Goal: Obtain resource: Download file/media

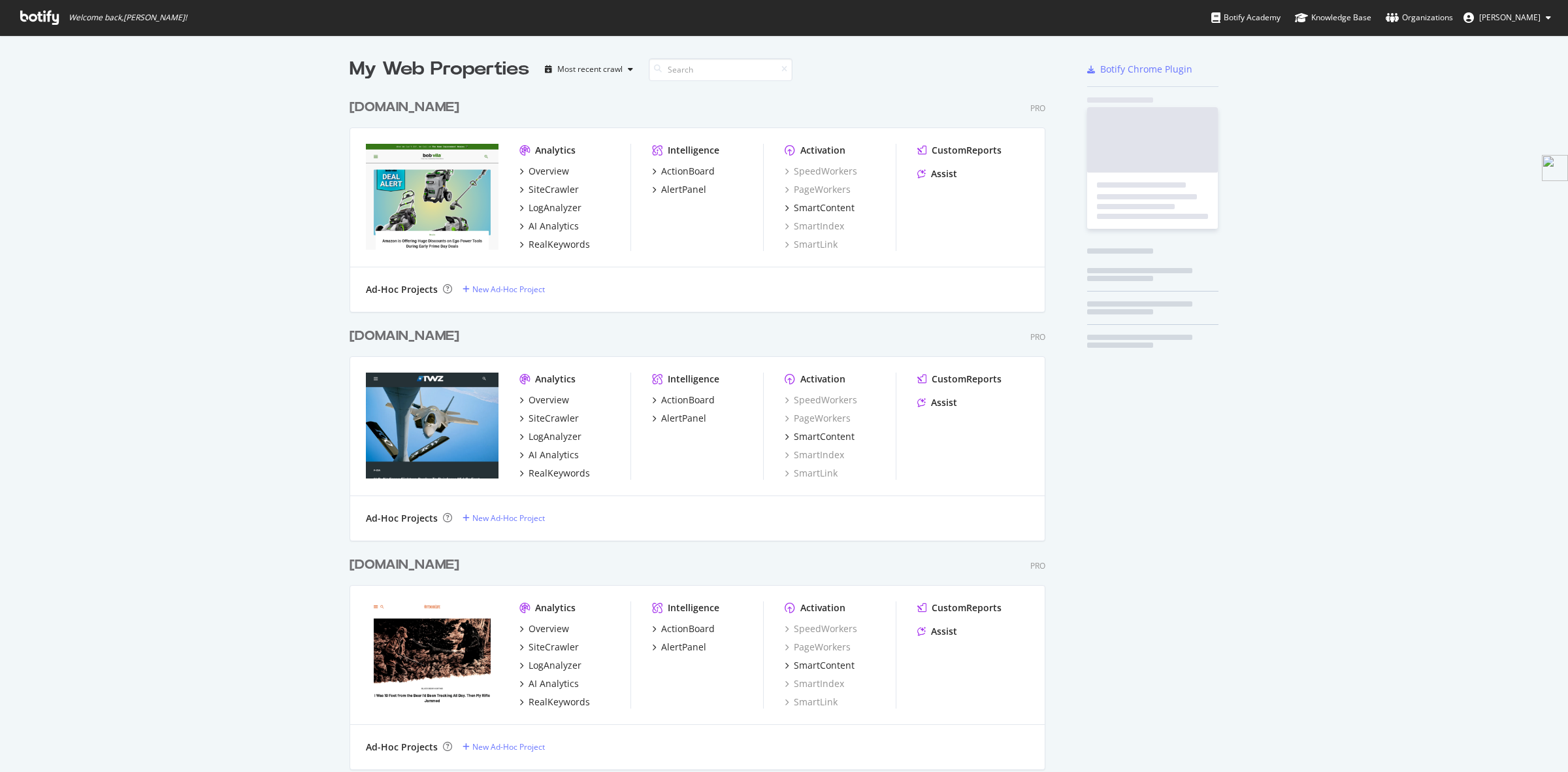
scroll to position [2921, 694]
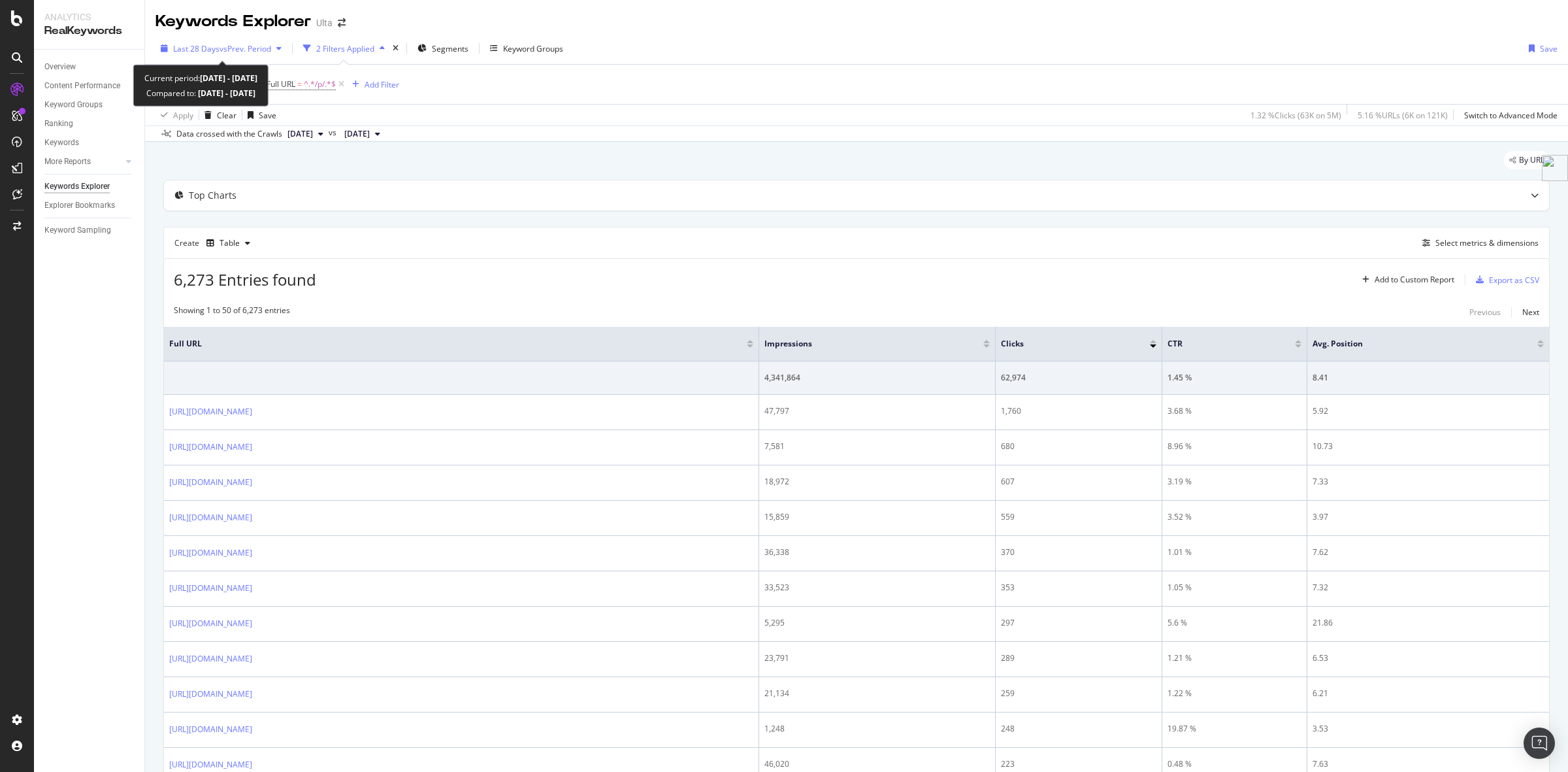
click at [234, 44] on span "vs Prev. Period" at bounding box center [245, 49] width 52 height 11
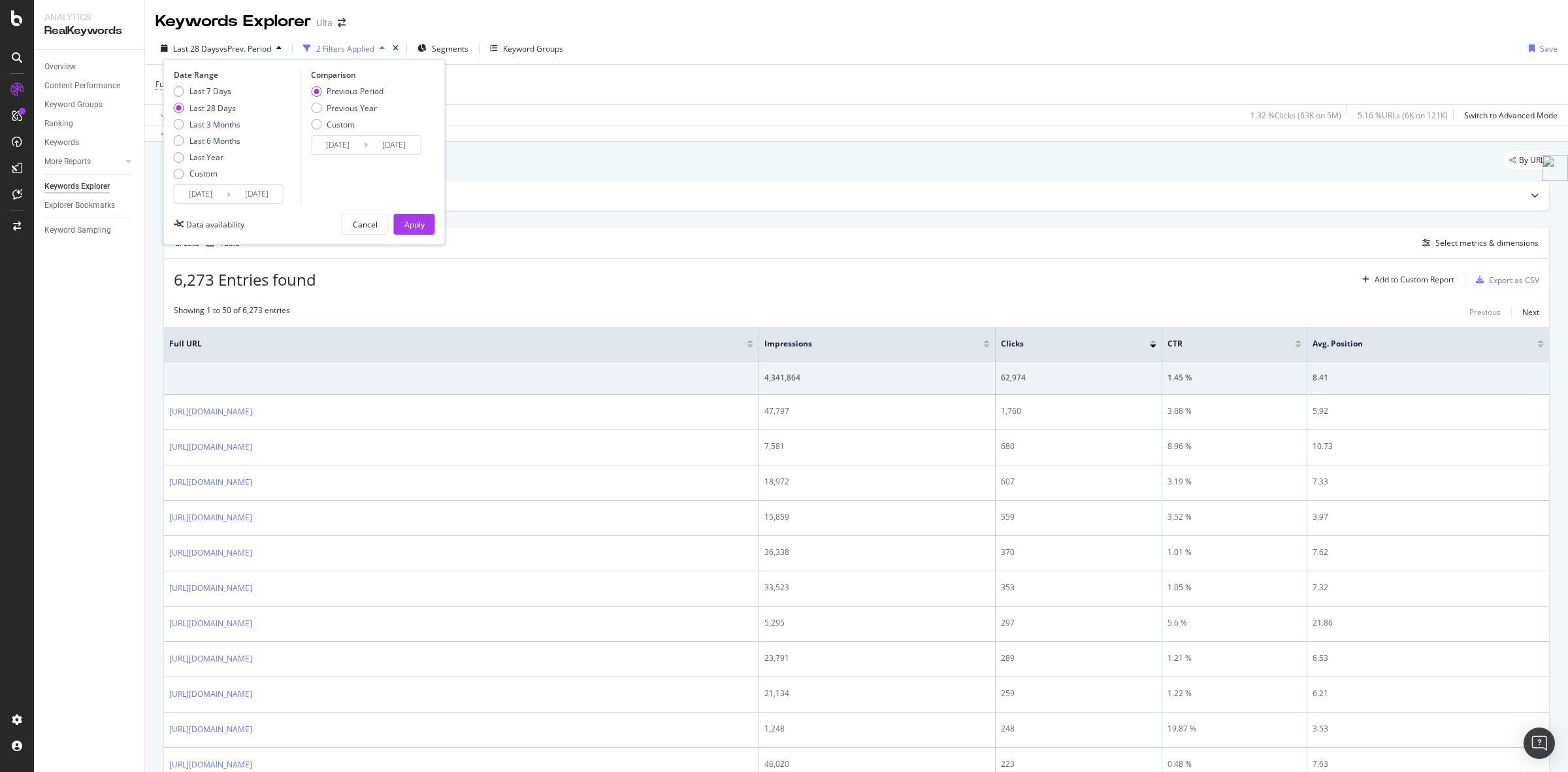
click at [219, 149] on div "Last 7 Days Last 28 Days Last 3 Months Last 6 Months Last Year Custom" at bounding box center [207, 134] width 67 height 98
click at [219, 157] on div "Last Year" at bounding box center [206, 157] width 34 height 11
type input "[DATE]"
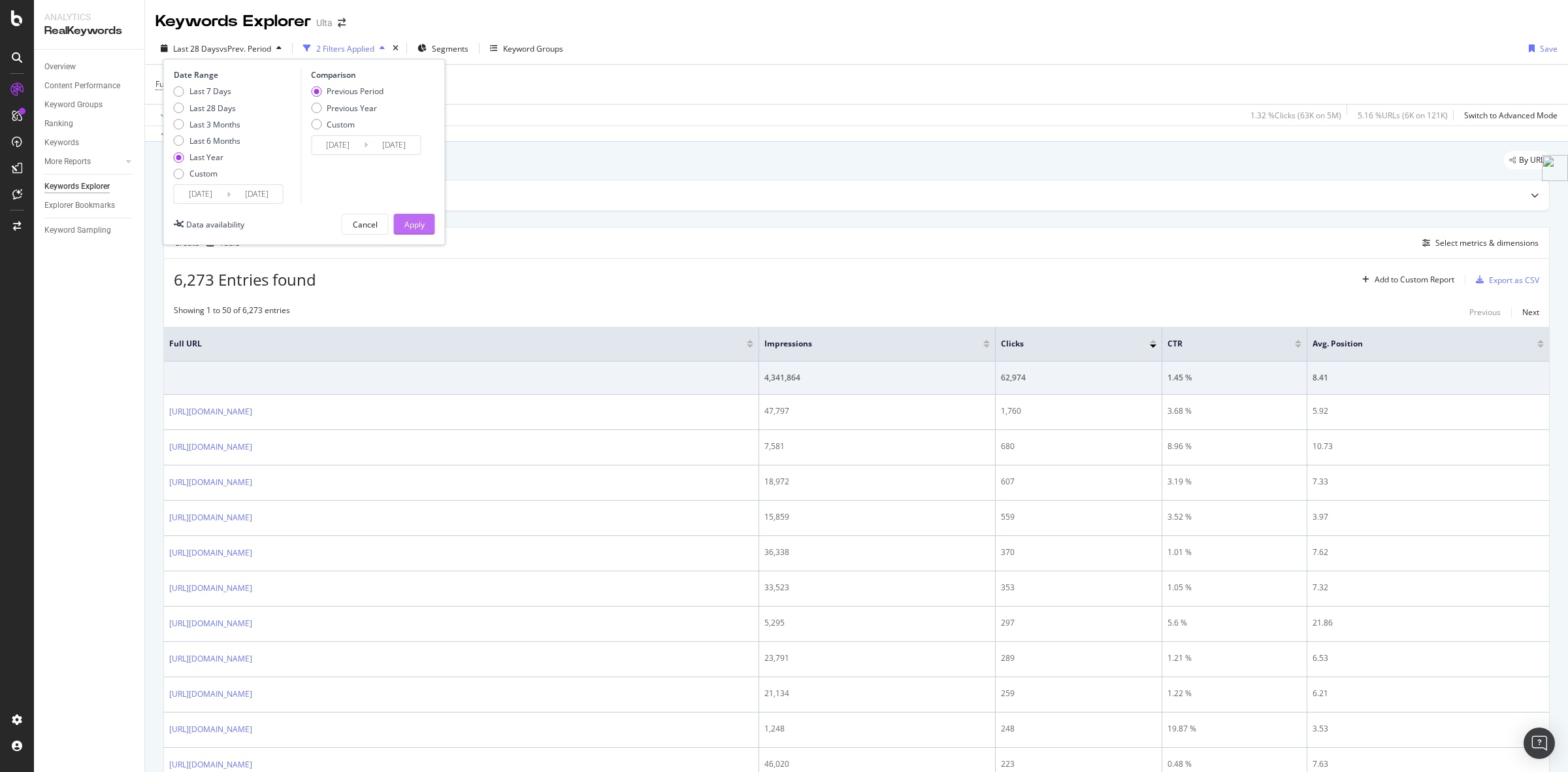
click at [419, 221] on div "Apply" at bounding box center [415, 224] width 20 height 11
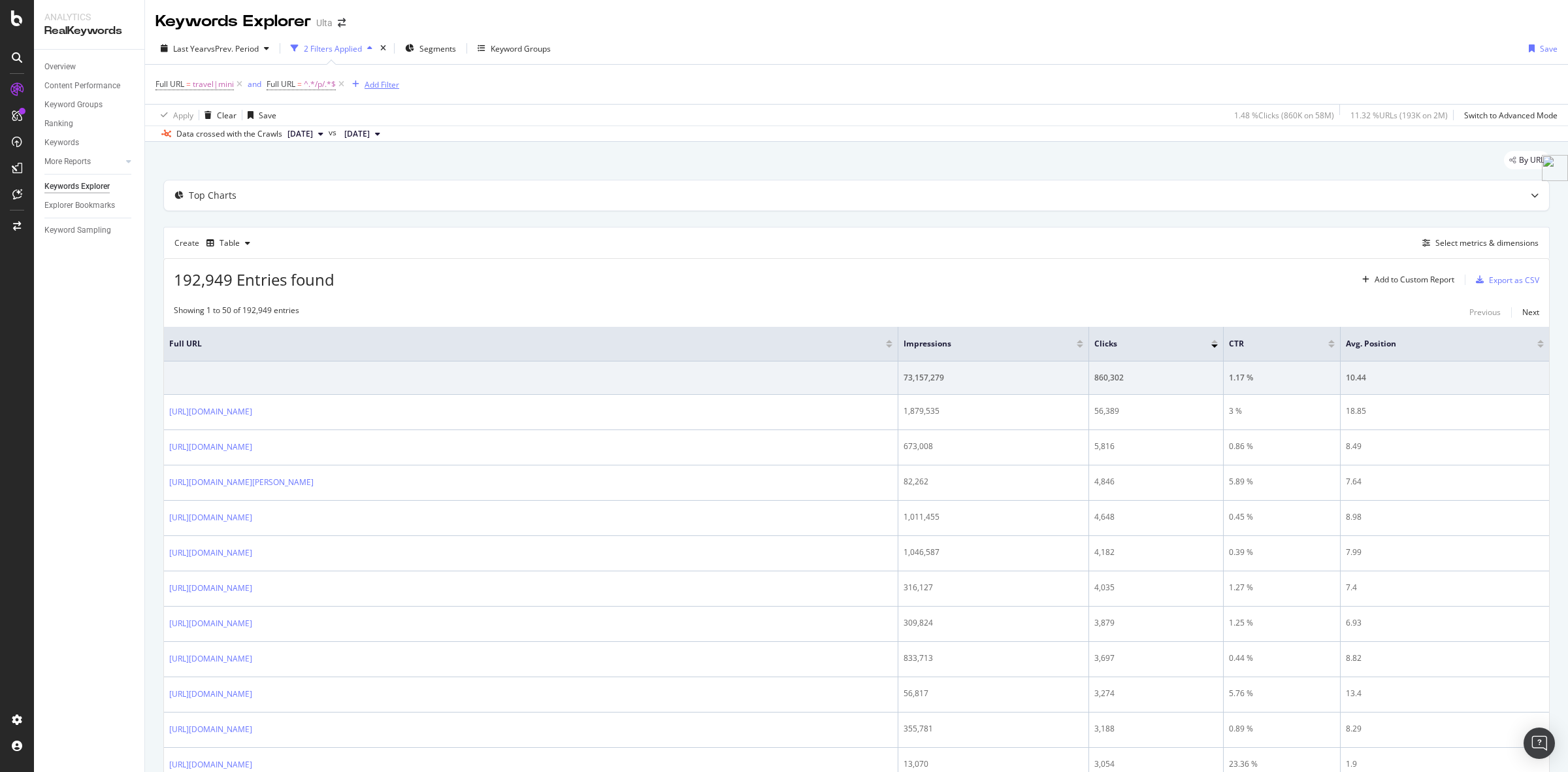
click at [393, 86] on div "Add Filter" at bounding box center [381, 84] width 35 height 11
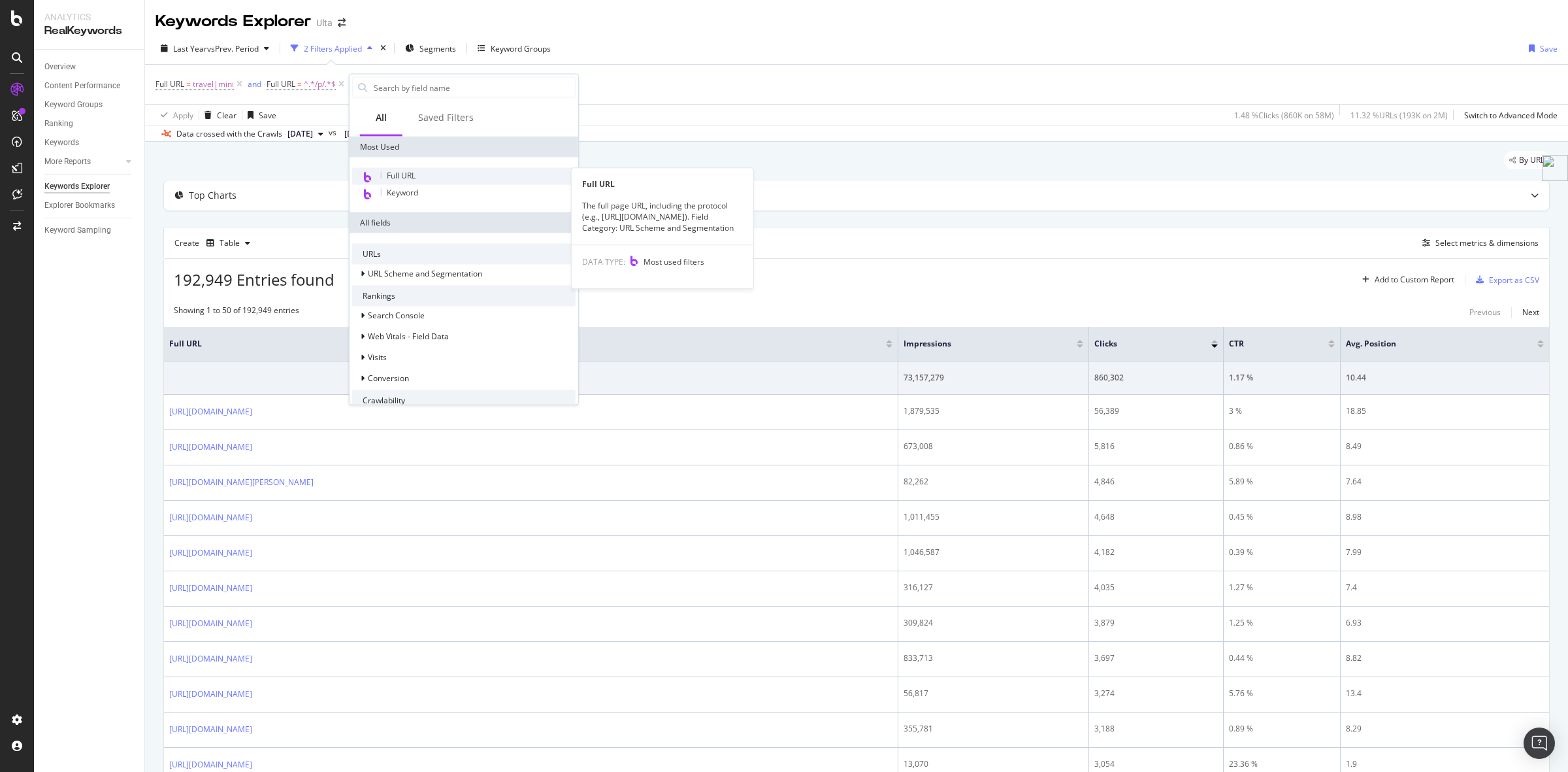
click at [433, 172] on div "Full URL" at bounding box center [464, 176] width 223 height 17
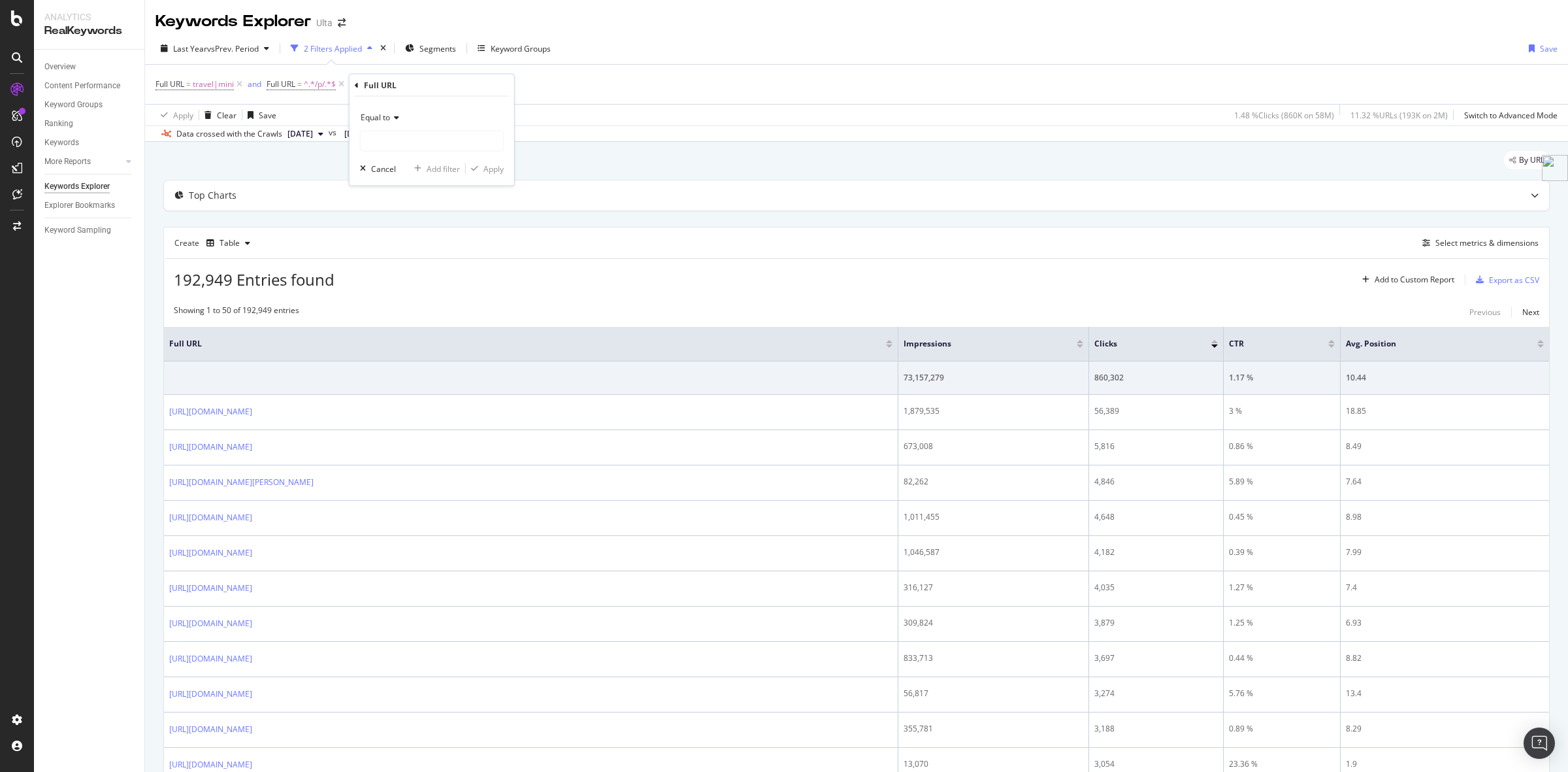
click at [396, 115] on icon at bounding box center [394, 117] width 9 height 8
click at [445, 265] on div "Doesn't contain" at bounding box center [433, 263] width 140 height 17
click at [432, 149] on input "text" at bounding box center [432, 141] width 143 height 21
type input "&"
click at [495, 172] on div "Apply" at bounding box center [493, 168] width 20 height 11
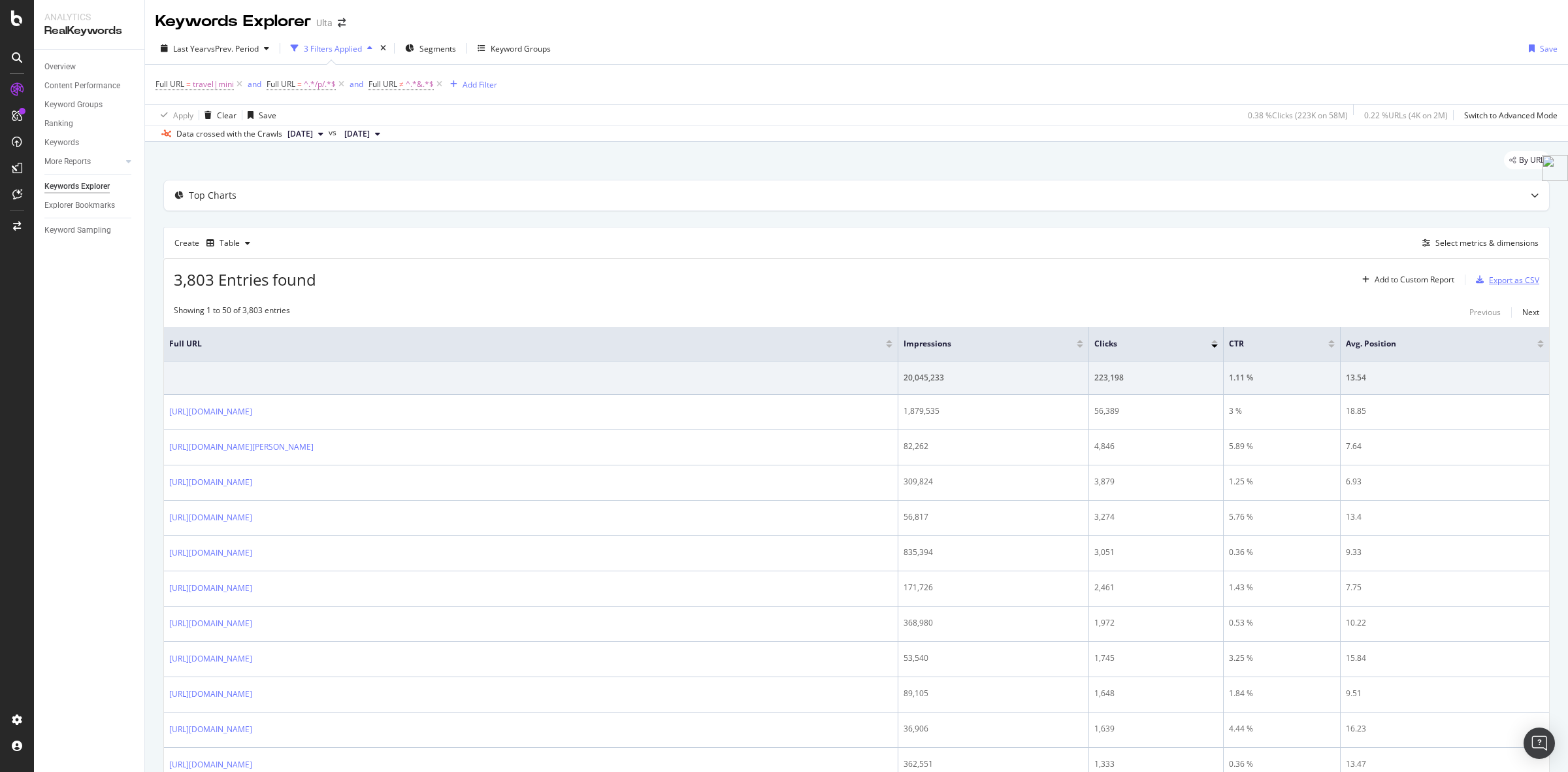
click at [1489, 280] on div "Export as CSV" at bounding box center [1514, 280] width 50 height 11
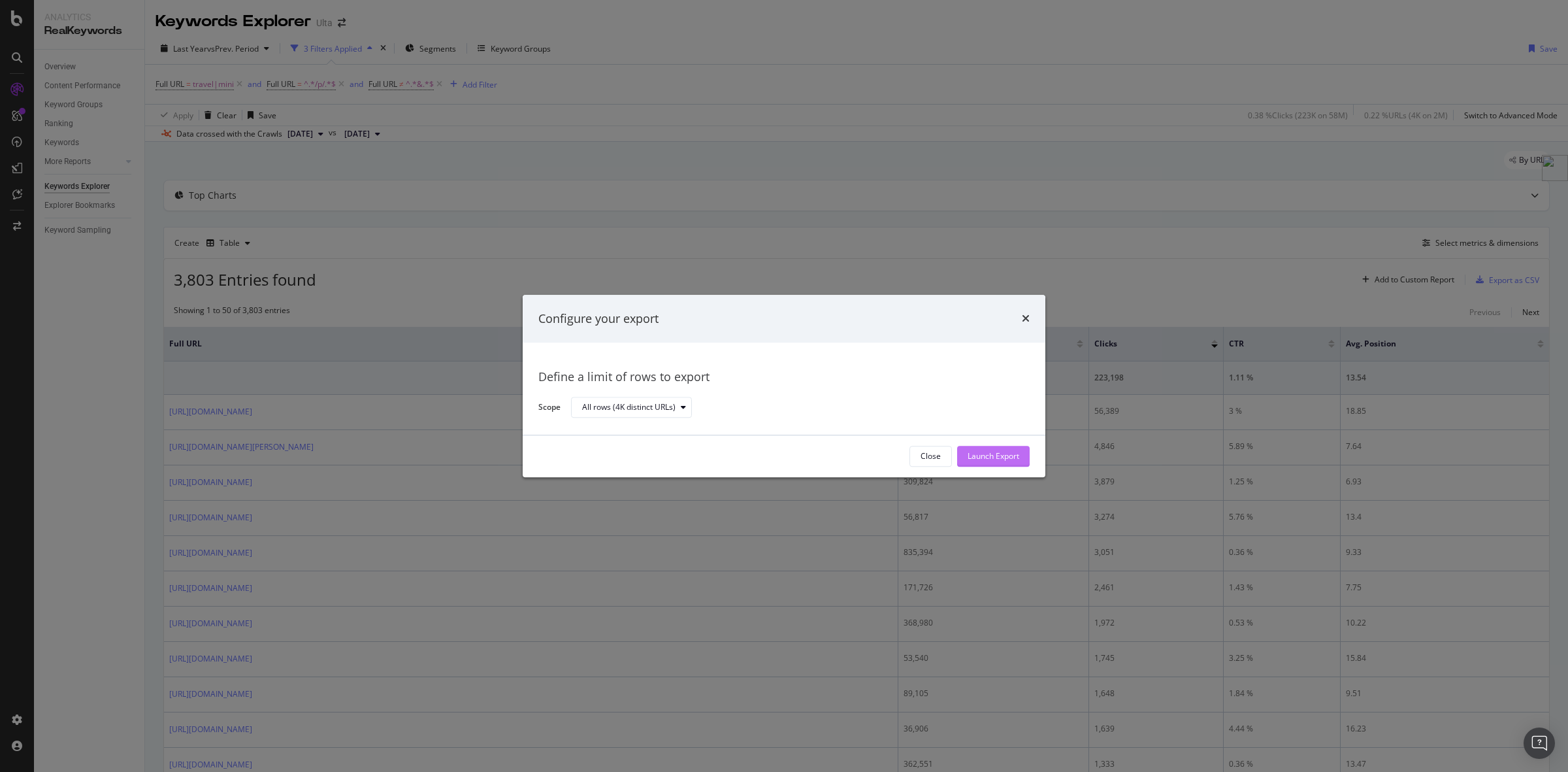
click at [1018, 456] on div "Launch Export" at bounding box center [993, 456] width 52 height 11
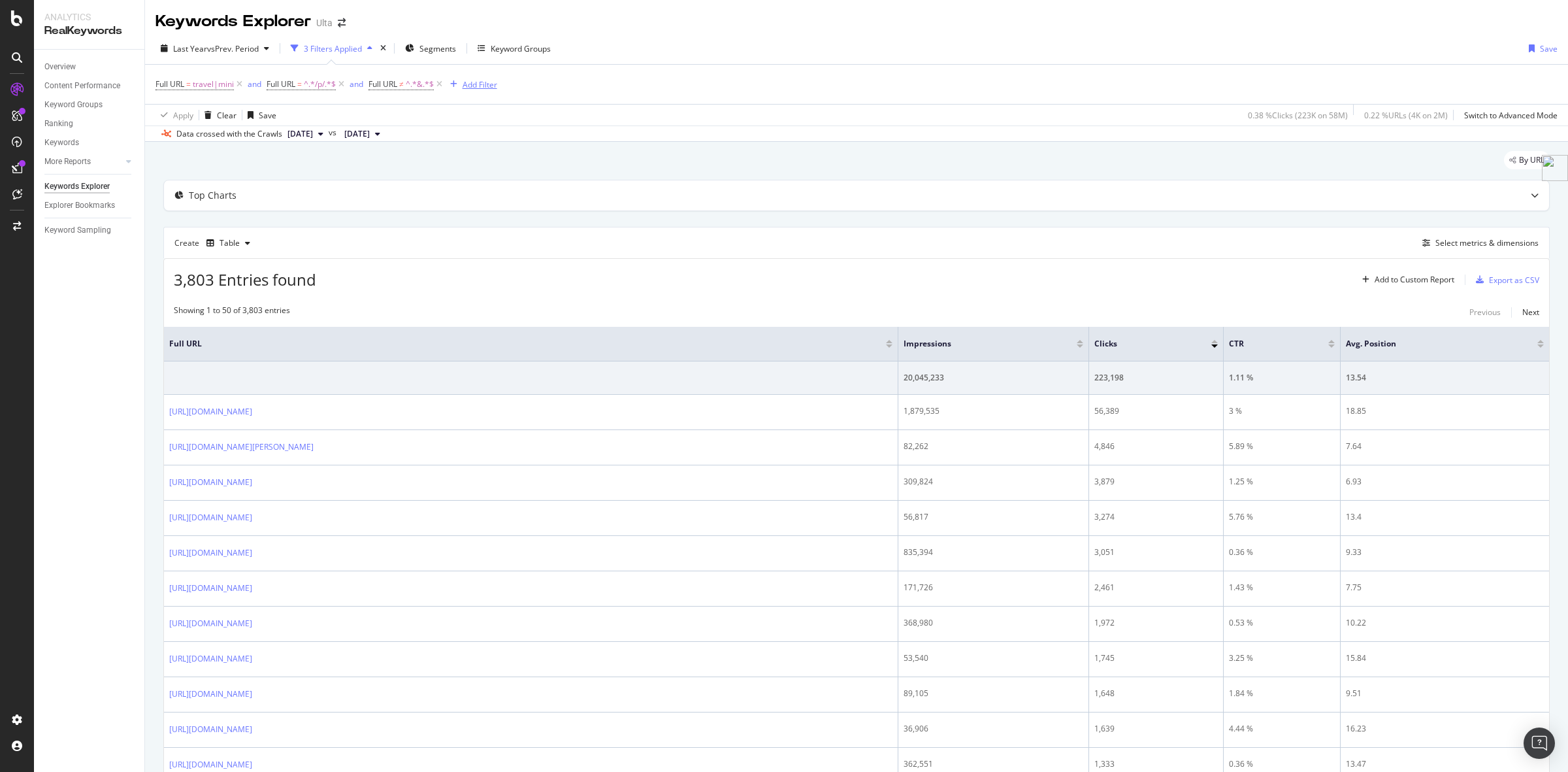
click at [479, 82] on div "Add Filter" at bounding box center [479, 84] width 35 height 11
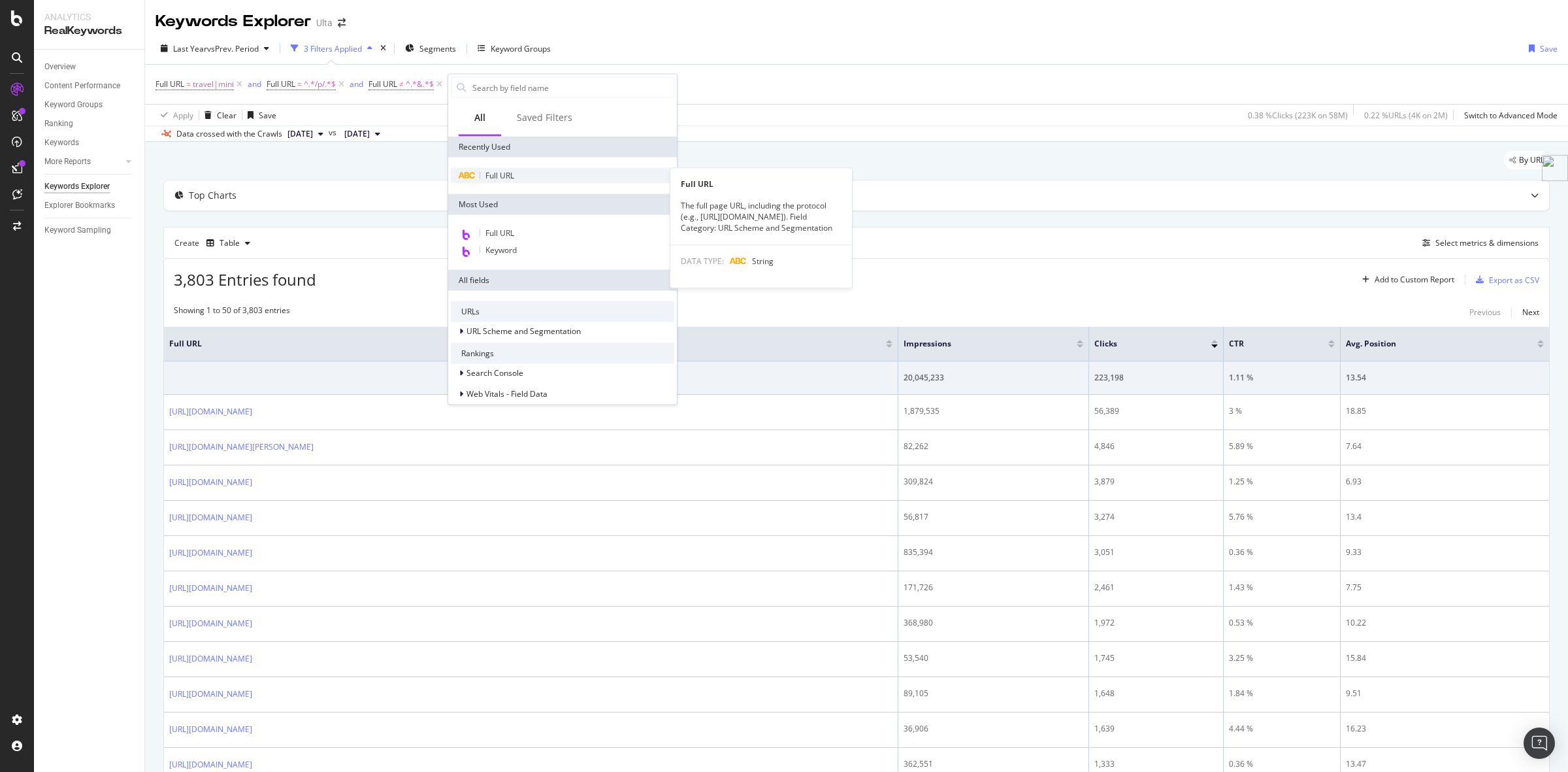
click at [517, 171] on div "Full URL" at bounding box center [562, 175] width 223 height 16
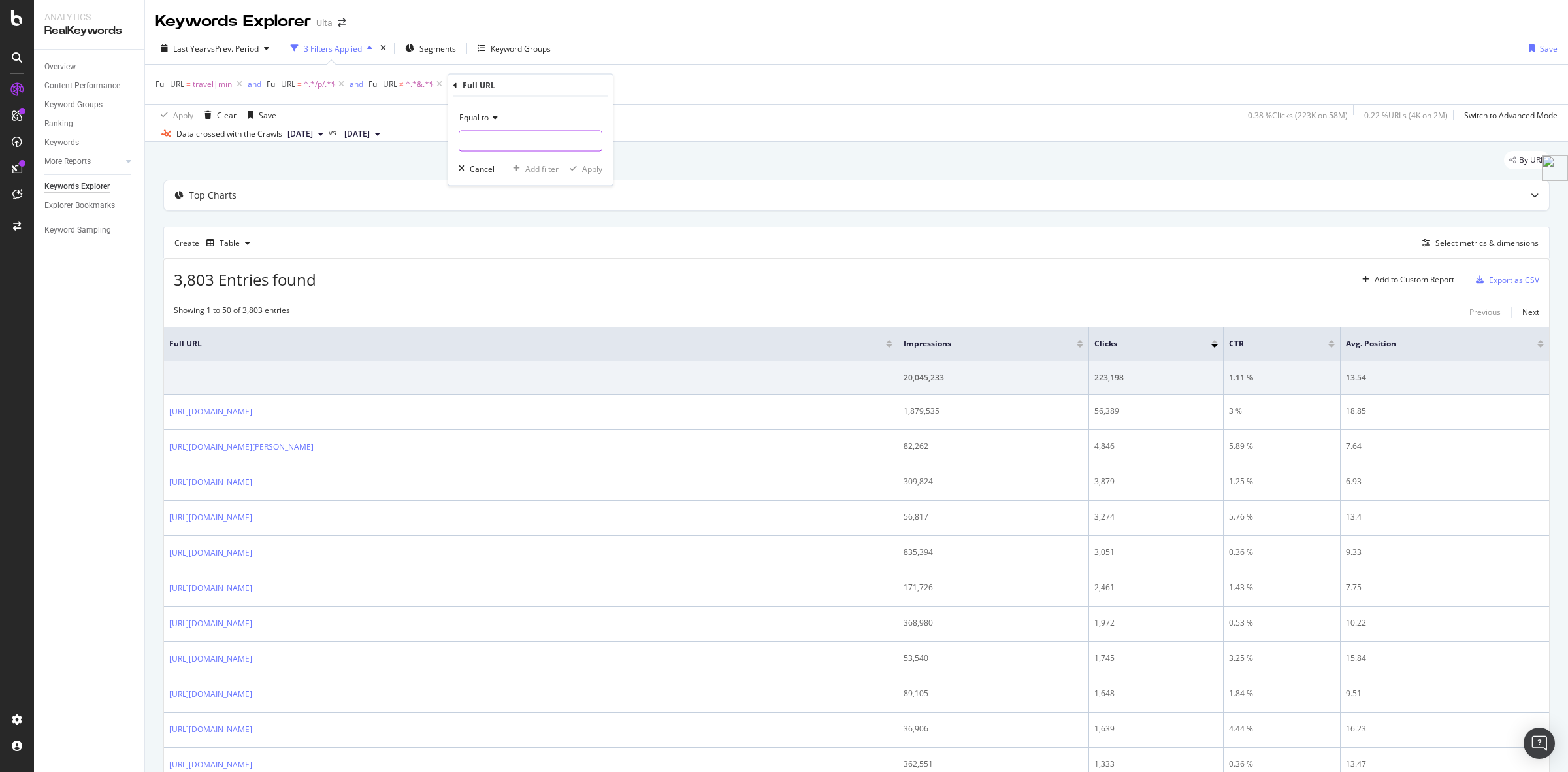
click at [534, 141] on input "text" at bounding box center [531, 141] width 143 height 21
click at [491, 119] on icon at bounding box center [493, 117] width 9 height 8
click at [520, 240] on div "Contains" at bounding box center [531, 246] width 140 height 17
click at [510, 151] on input "text" at bounding box center [531, 141] width 143 height 21
type input "sku="
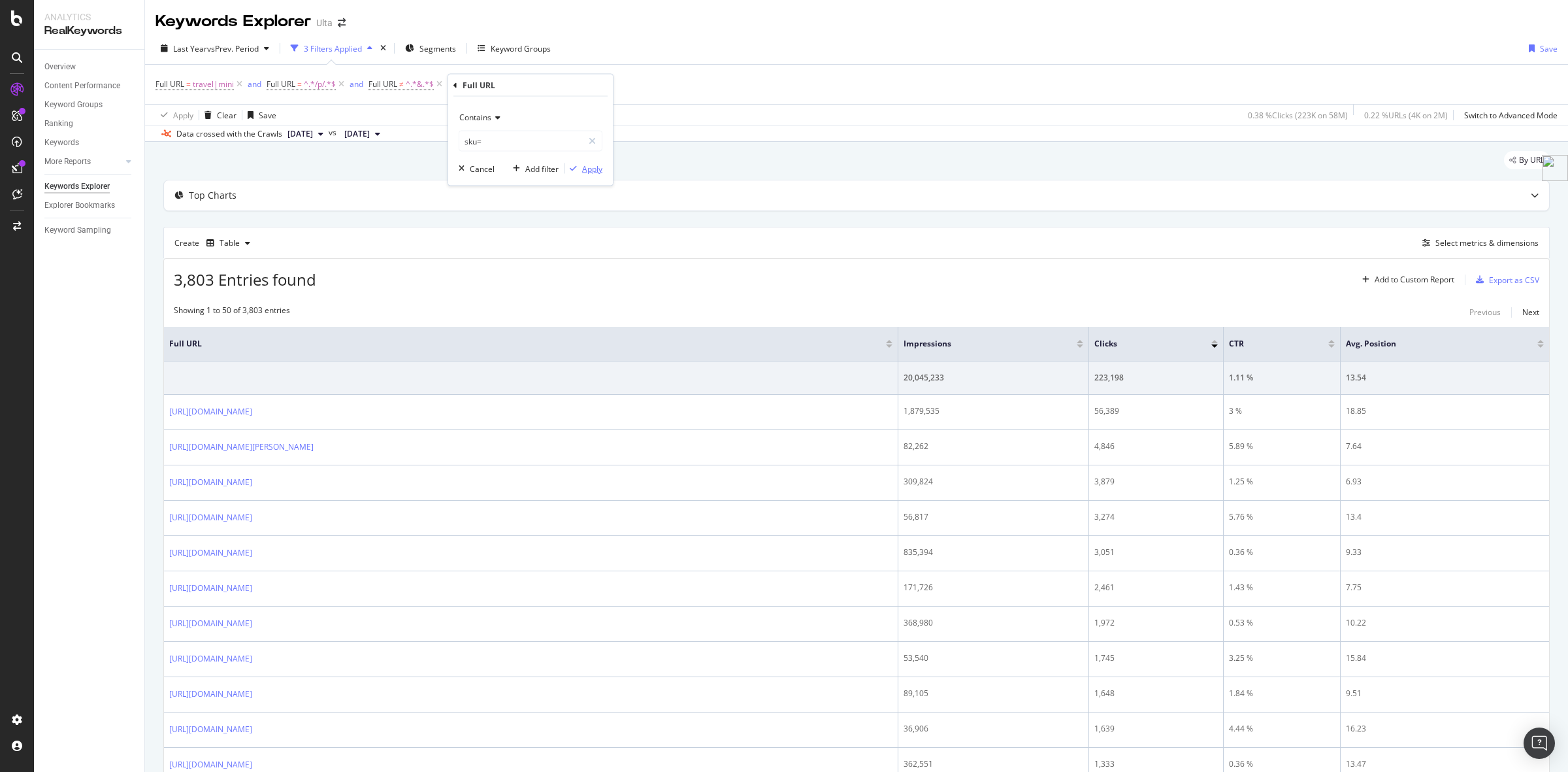
click at [590, 164] on div "Apply" at bounding box center [593, 168] width 20 height 11
click at [1501, 286] on div "Export as CSV" at bounding box center [1514, 280] width 50 height 11
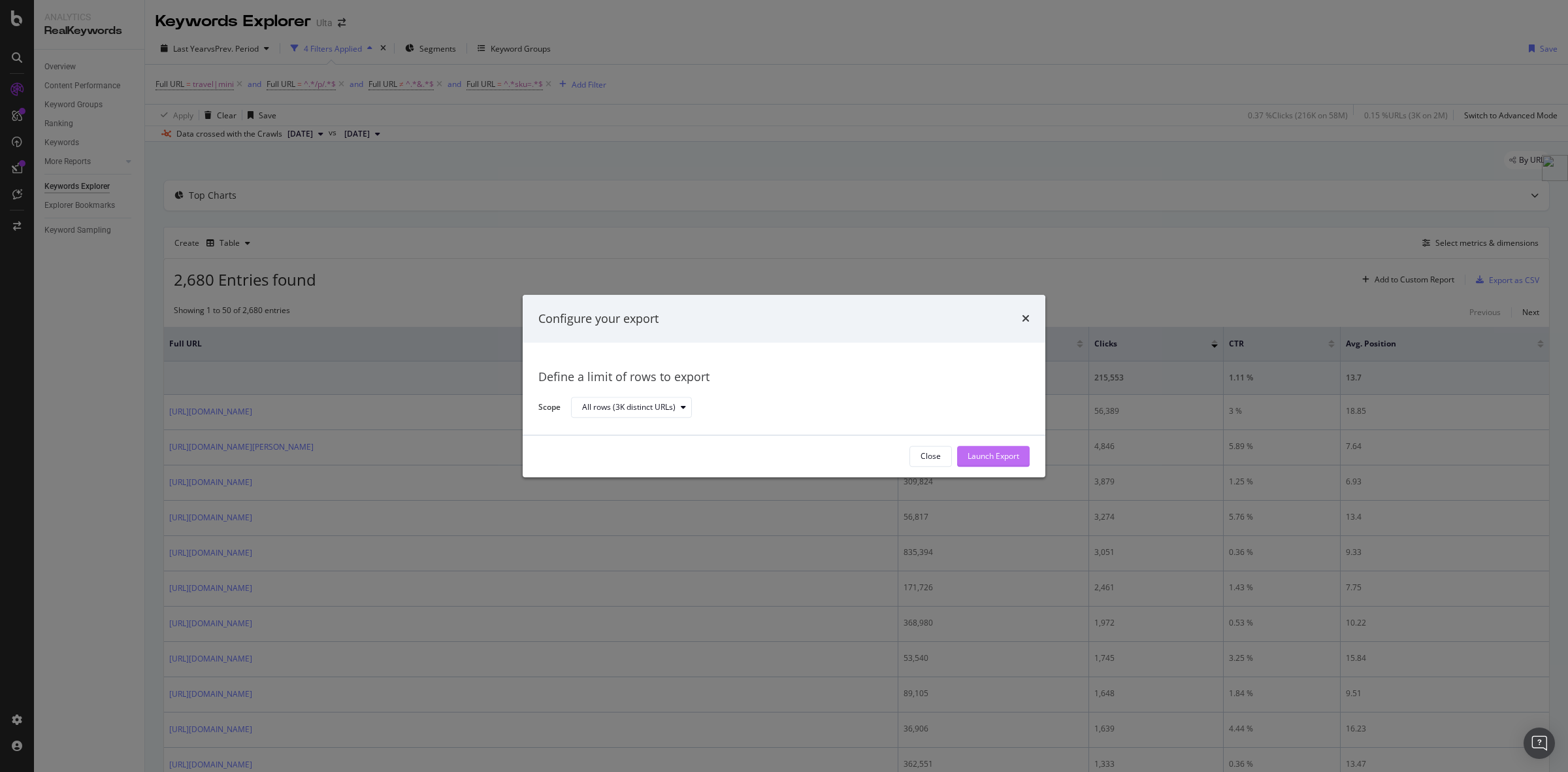
click at [1011, 453] on div "Launch Export" at bounding box center [993, 456] width 52 height 11
